Goal: Connect with others: Connect with others

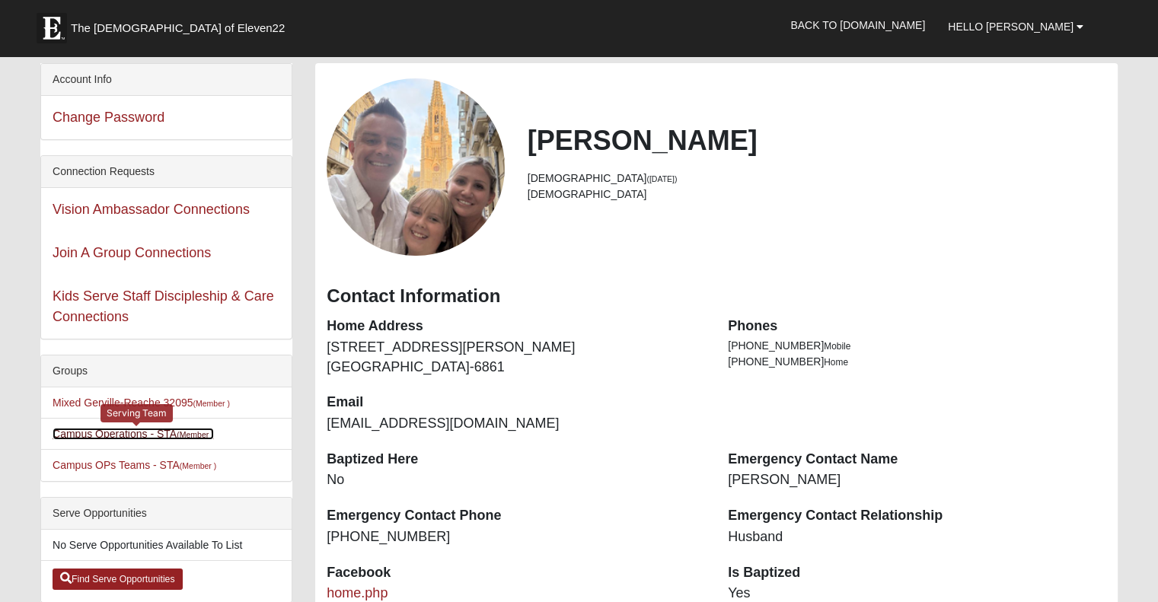
click at [184, 432] on small "(Member )" at bounding box center [195, 434] width 37 height 9
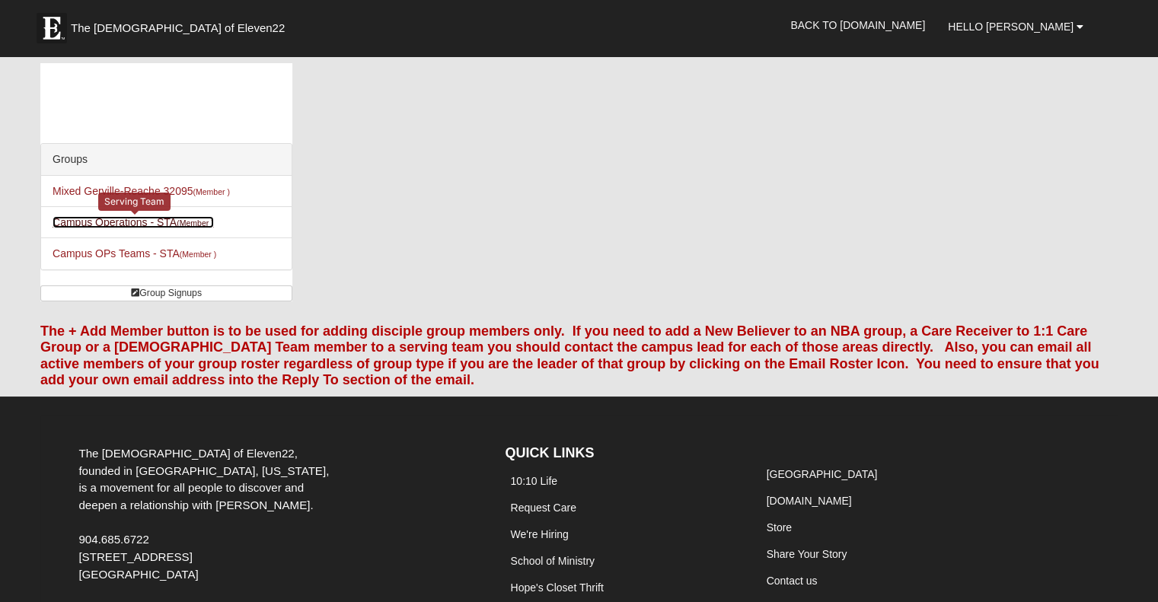
click at [78, 225] on link "Campus Operations - STA (Member )" at bounding box center [133, 222] width 161 height 12
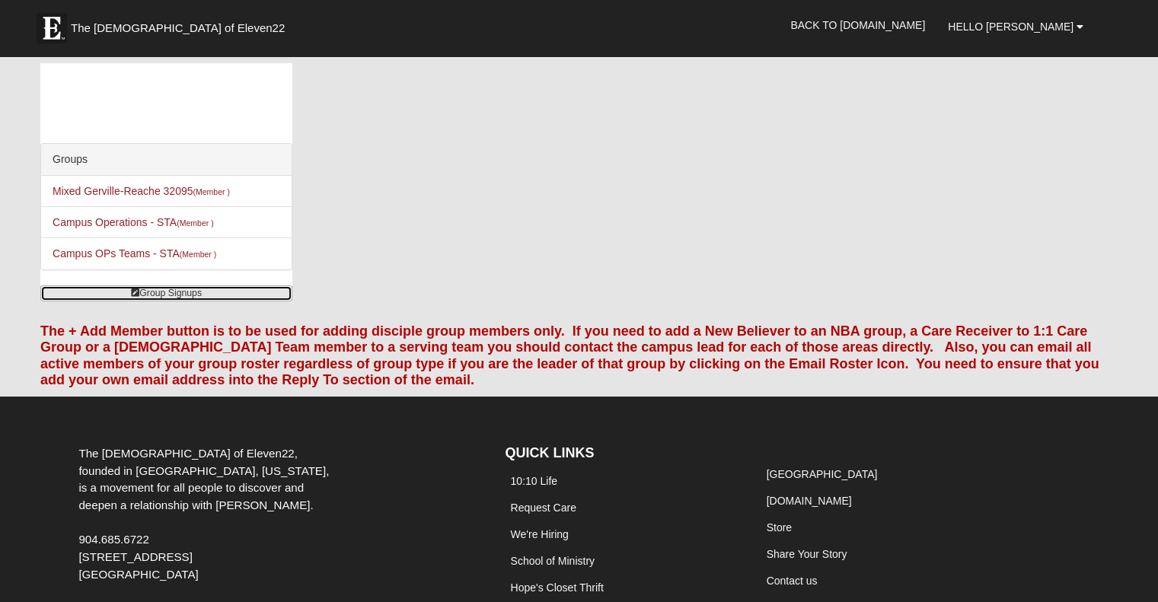
click at [144, 288] on link "Group Signups" at bounding box center [166, 293] width 252 height 16
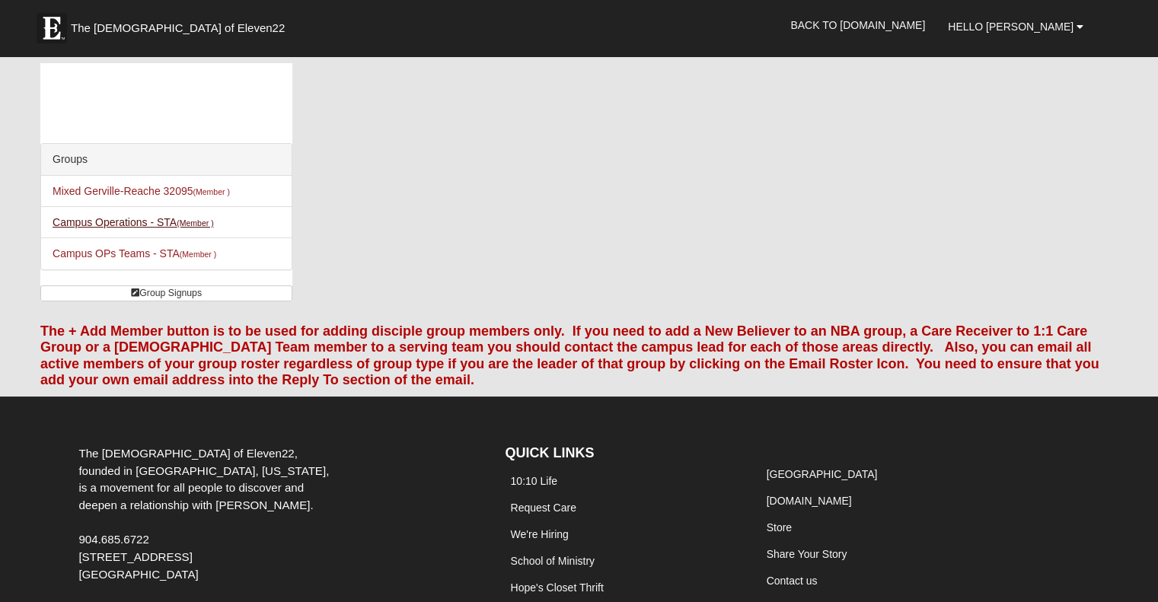
click at [211, 225] on small "(Member )" at bounding box center [195, 222] width 37 height 9
click at [1066, 30] on span "Hello [PERSON_NAME]" at bounding box center [1011, 27] width 126 height 12
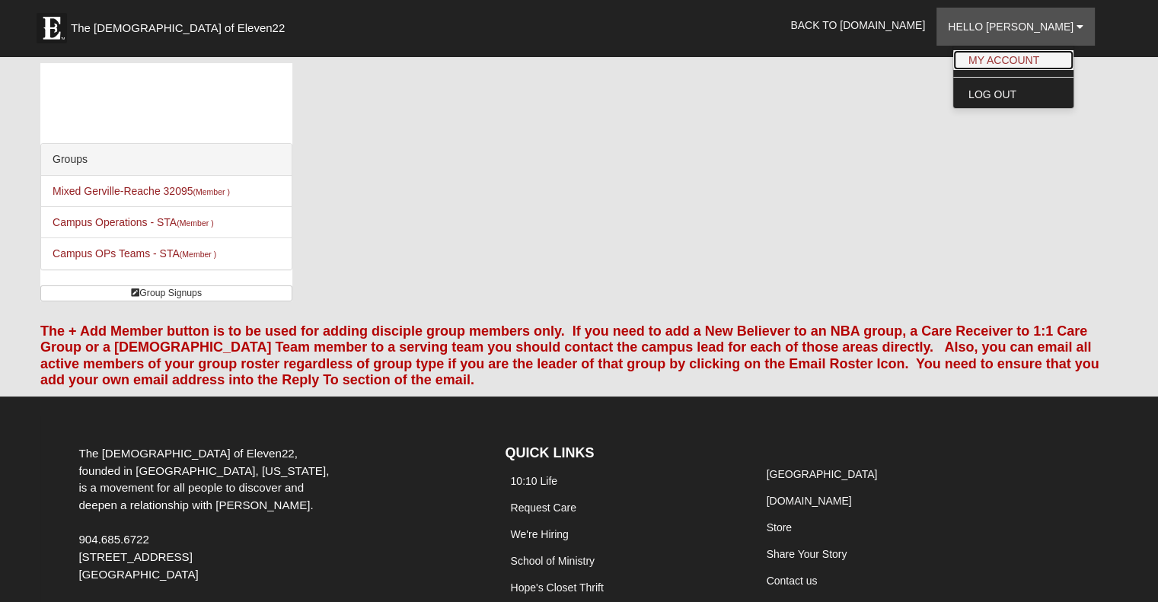
click at [1062, 64] on link "My Account" at bounding box center [1013, 60] width 120 height 20
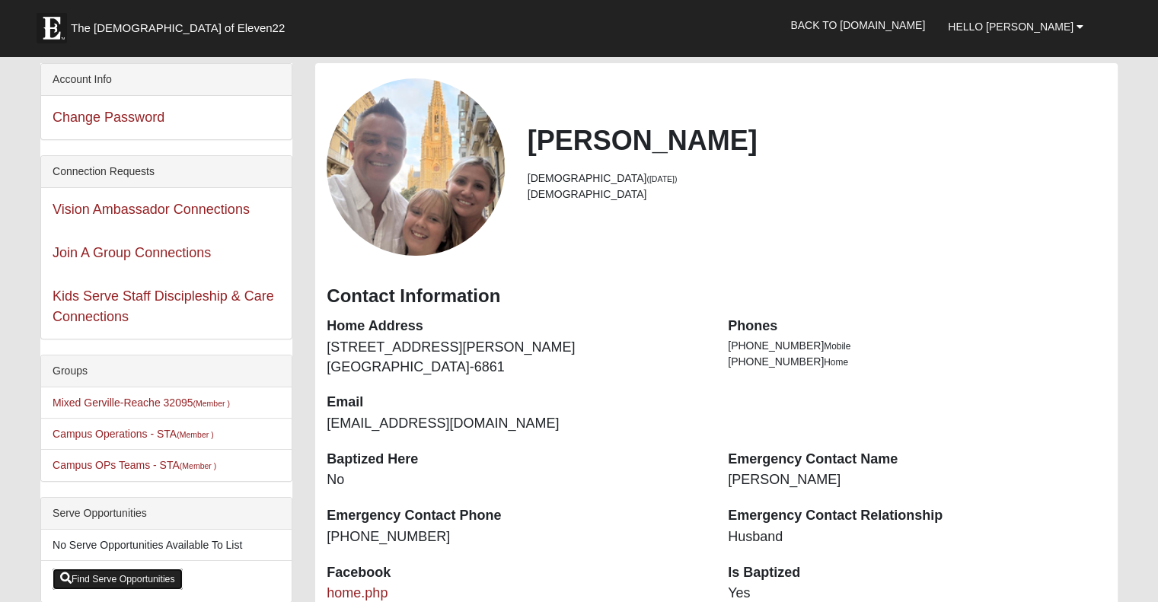
click at [155, 578] on link "Find Serve Opportunities" at bounding box center [118, 579] width 130 height 21
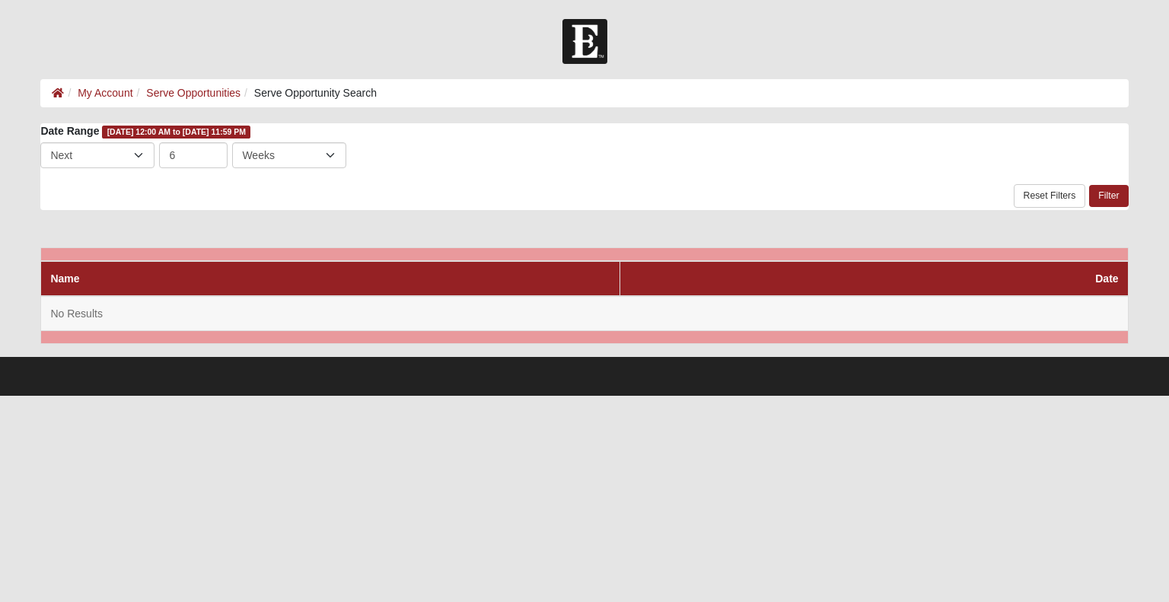
click at [97, 84] on ol "My Account Serve Opportunities Serve Opportunity Search" at bounding box center [584, 93] width 1088 height 28
click at [97, 97] on link "My Account" at bounding box center [105, 93] width 55 height 12
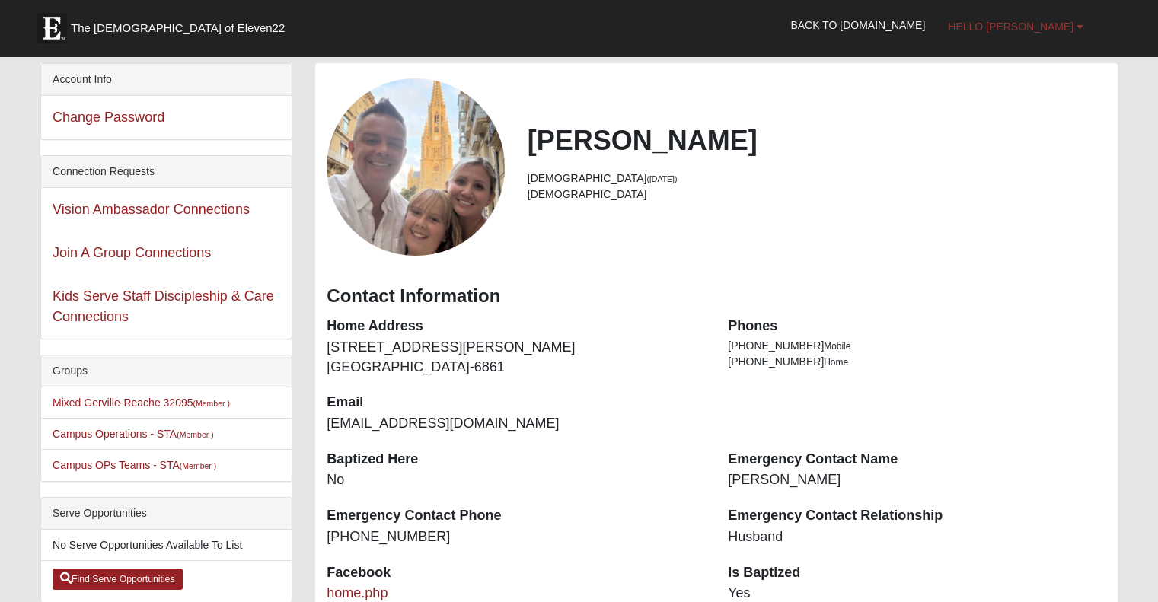
click at [1049, 27] on span "Hello [PERSON_NAME]" at bounding box center [1011, 27] width 126 height 12
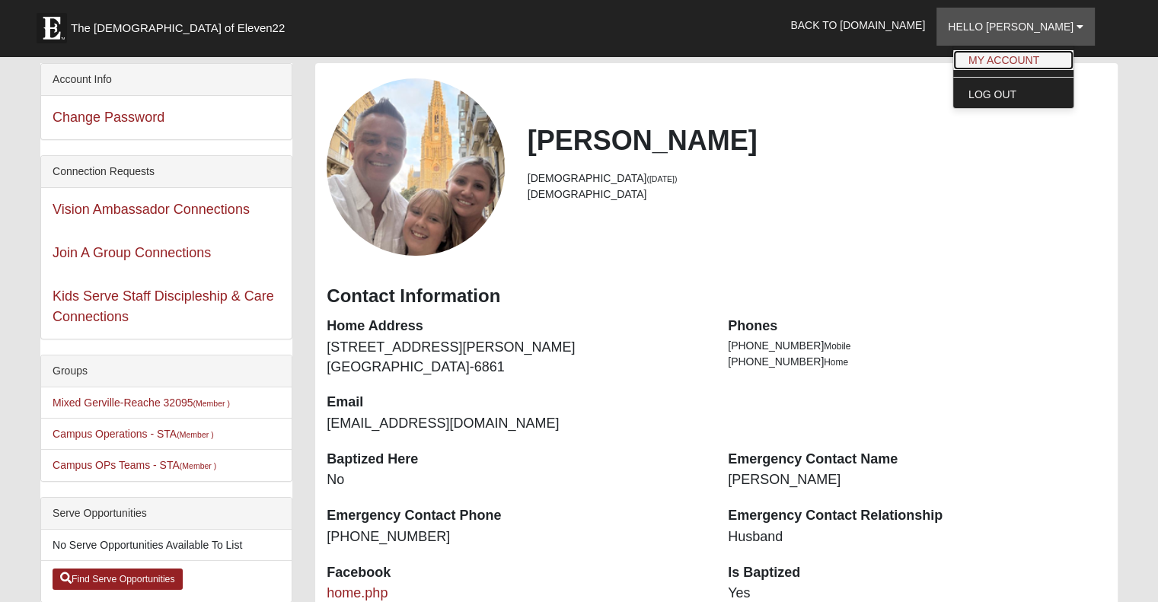
click at [1046, 57] on link "My Account" at bounding box center [1013, 60] width 120 height 20
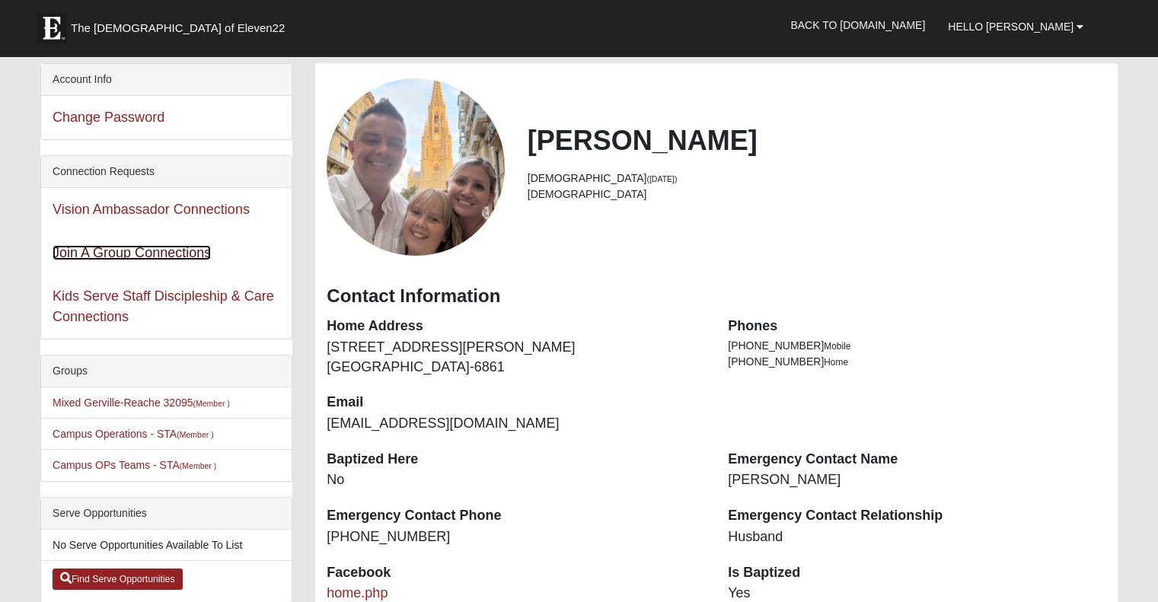
click at [196, 256] on link "Join A Group Connections" at bounding box center [132, 252] width 158 height 15
